Goal: Book appointment/travel/reservation

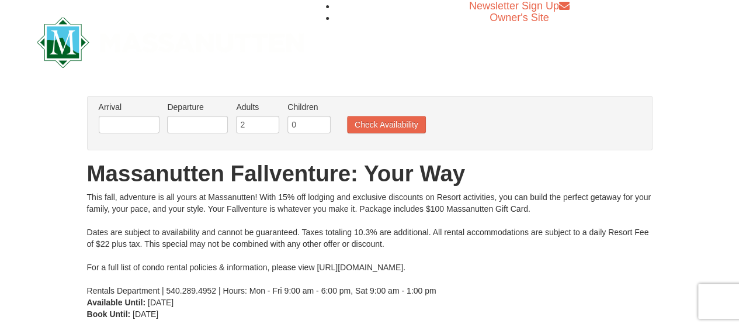
scroll to position [11, 0]
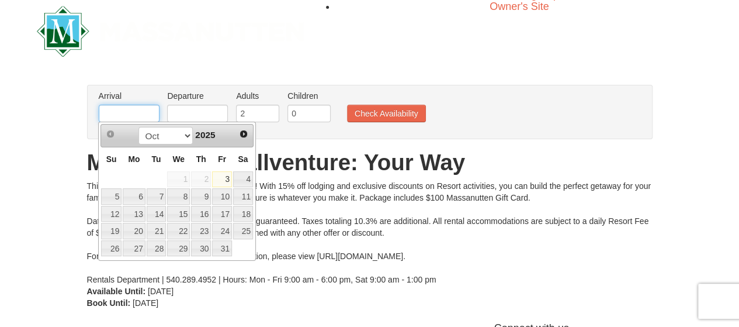
click at [133, 115] on input "text" at bounding box center [129, 114] width 61 height 18
click at [202, 212] on link "16" at bounding box center [201, 214] width 20 height 16
type input "10/16/2025"
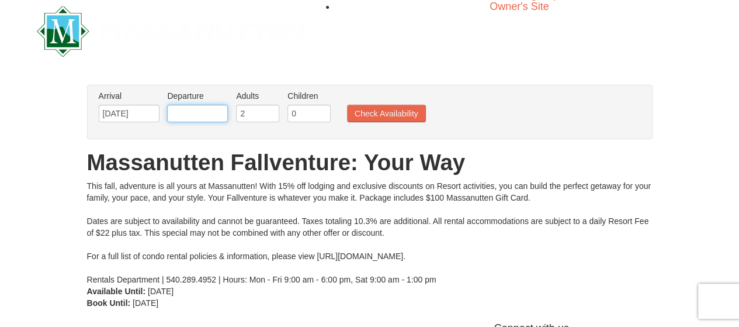
click at [193, 113] on input "text" at bounding box center [197, 114] width 61 height 18
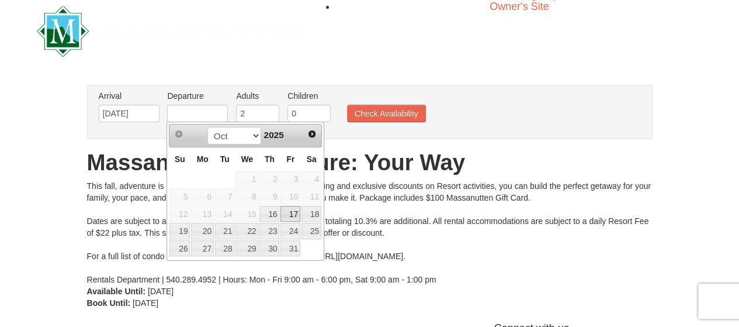
click at [293, 210] on link "17" at bounding box center [291, 214] width 20 height 16
type input "[DATE]"
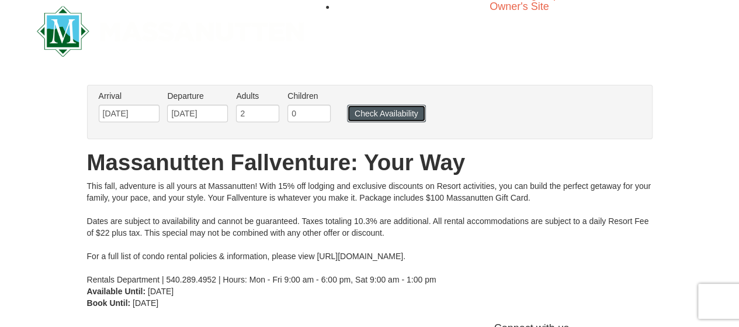
click at [390, 113] on button "Check Availability" at bounding box center [386, 114] width 79 height 18
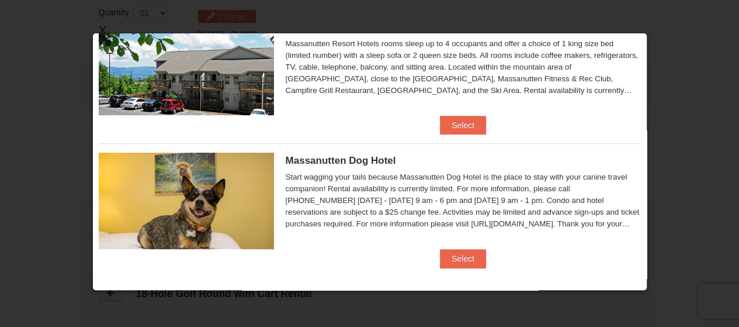
scroll to position [53, 0]
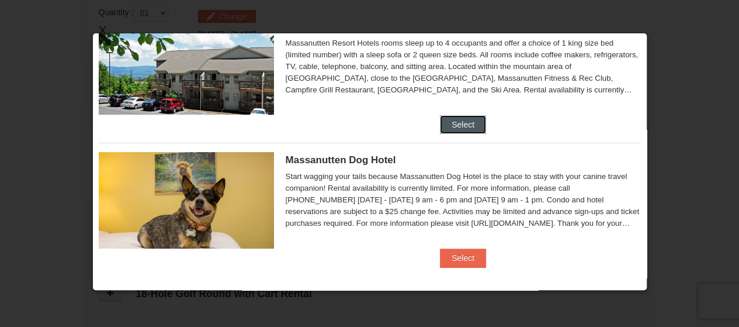
click at [461, 126] on button "Select" at bounding box center [463, 124] width 46 height 19
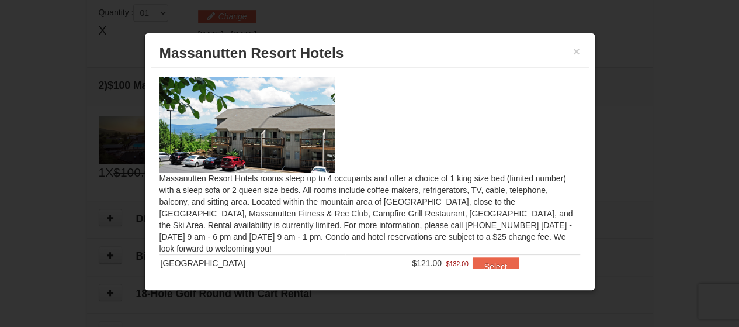
scroll to position [54, 0]
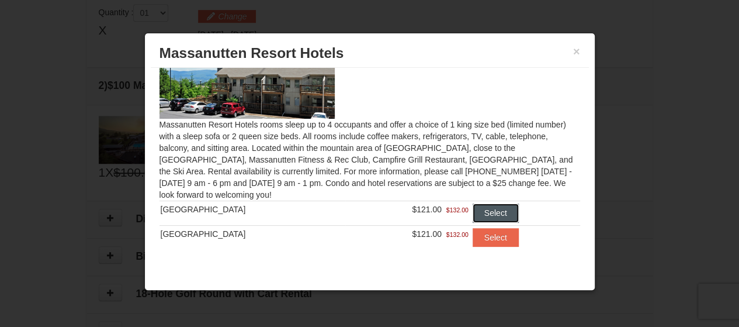
click at [487, 214] on button "Select" at bounding box center [496, 212] width 46 height 19
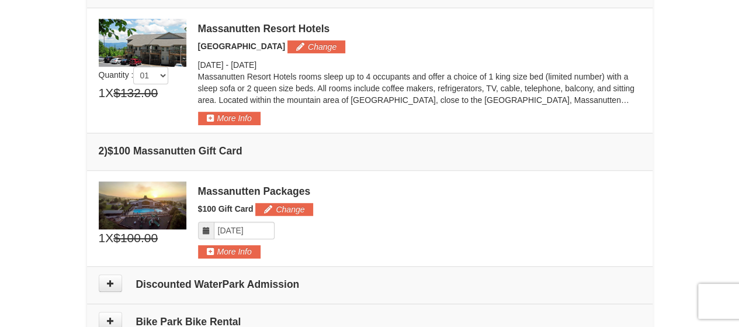
scroll to position [341, 0]
click at [146, 50] on img at bounding box center [143, 43] width 88 height 48
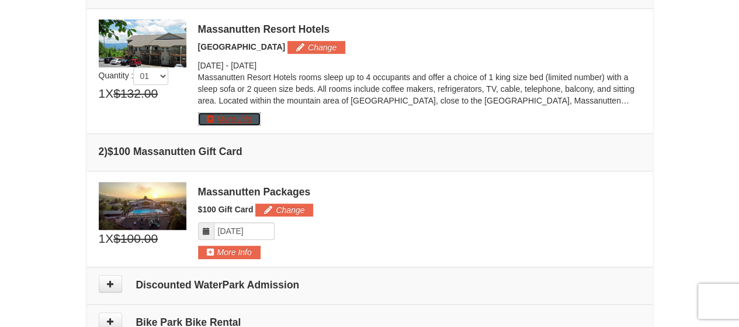
click at [205, 117] on button "More Info" at bounding box center [229, 118] width 63 height 13
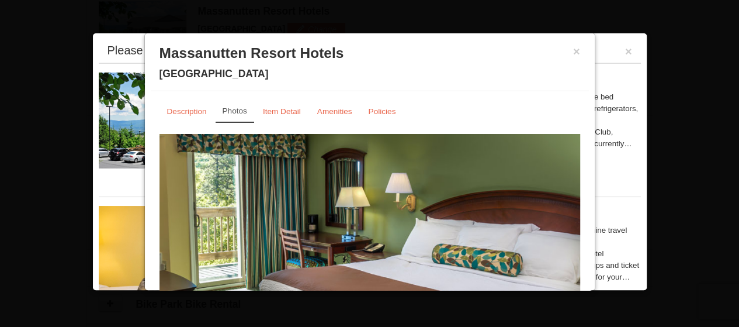
scroll to position [92, 0]
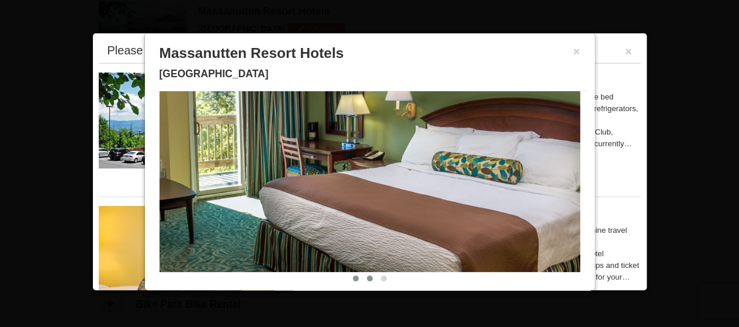
click at [367, 278] on span at bounding box center [370, 278] width 6 height 6
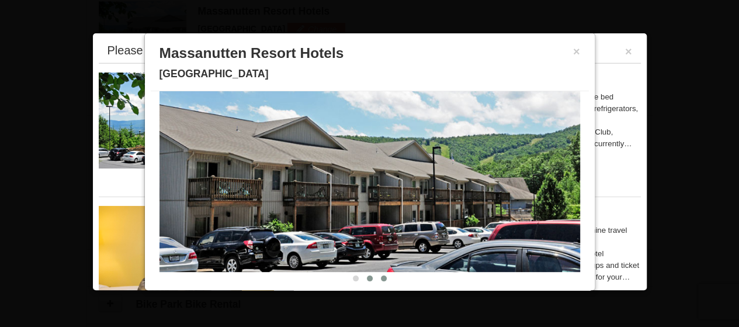
click at [381, 278] on span at bounding box center [384, 278] width 6 height 6
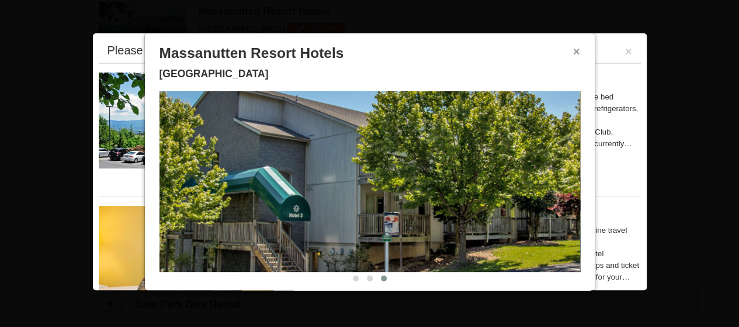
click at [573, 52] on button "×" at bounding box center [576, 52] width 7 height 12
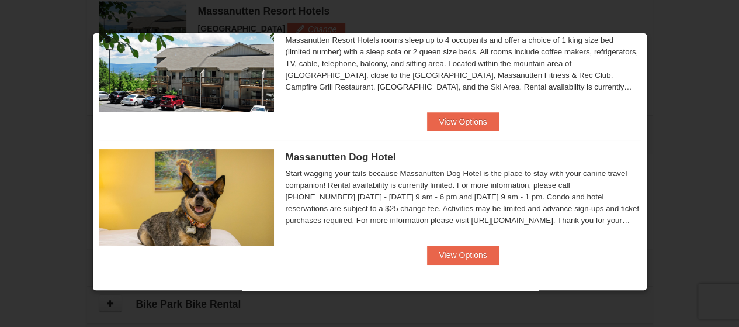
scroll to position [0, 0]
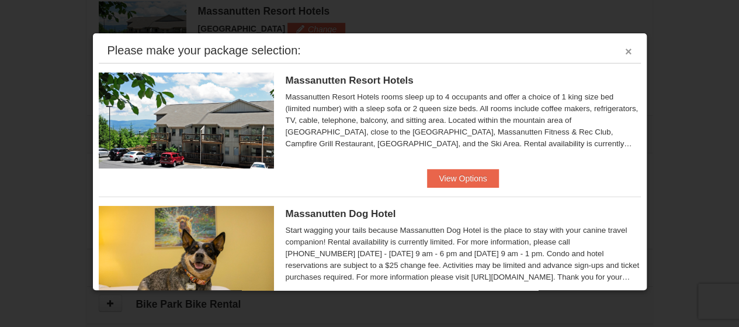
click at [625, 51] on button "×" at bounding box center [628, 52] width 7 height 12
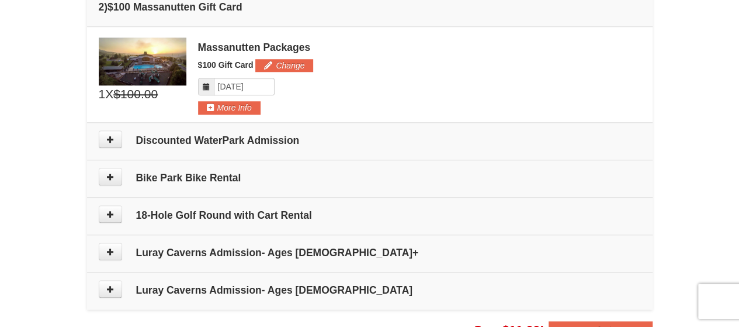
scroll to position [510, 0]
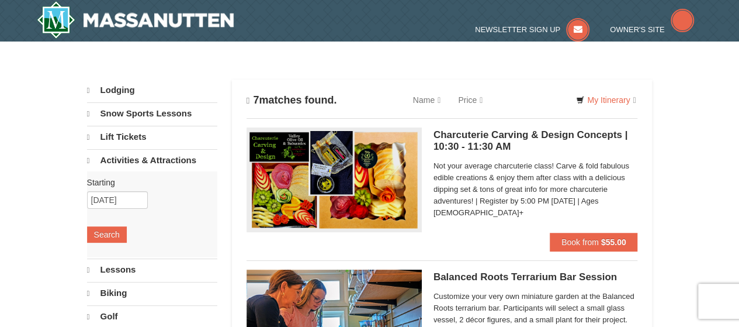
select select "10"
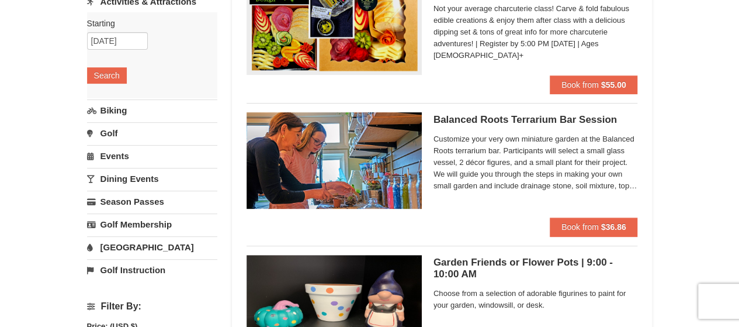
scroll to position [187, 0]
